Goal: Information Seeking & Learning: Learn about a topic

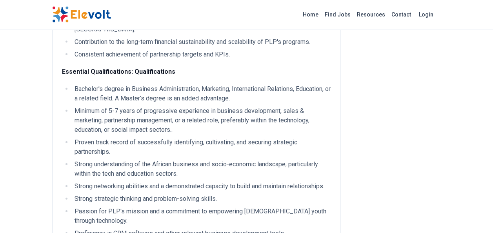
scroll to position [863, 0]
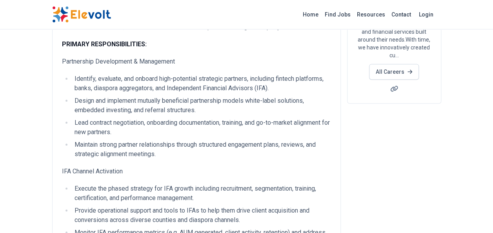
scroll to position [157, 0]
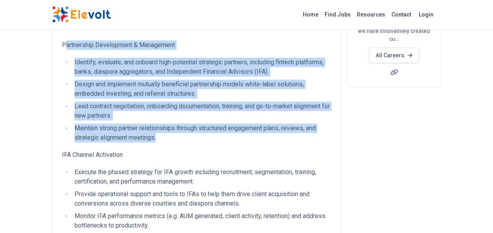
drag, startPoint x: 64, startPoint y: 53, endPoint x: 207, endPoint y: 148, distance: 171.3
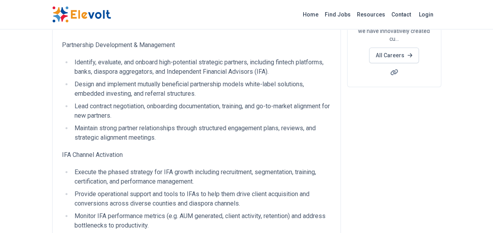
drag, startPoint x: 207, startPoint y: 148, endPoint x: 173, endPoint y: 173, distance: 41.6
click at [177, 177] on li "Execute the phased strategy for IFA growth including recruitment, segmentation,…" at bounding box center [201, 176] width 259 height 19
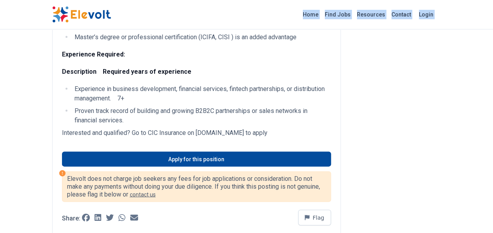
scroll to position [736, 0]
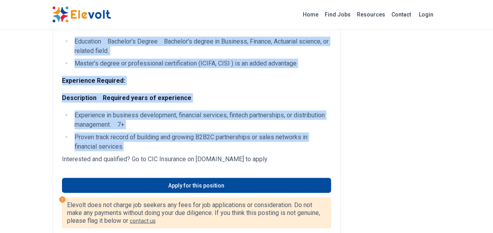
drag, startPoint x: 62, startPoint y: 52, endPoint x: 239, endPoint y: 156, distance: 205.5
copy div "Partnership Development & Management Identify, evaluate, and onboard high-poten…"
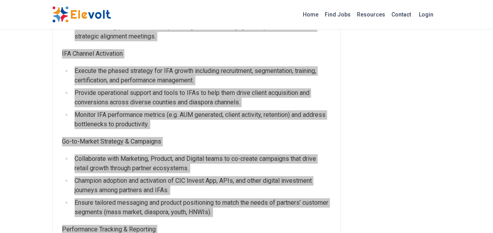
scroll to position [353, 0]
